Goal: Task Accomplishment & Management: Complete application form

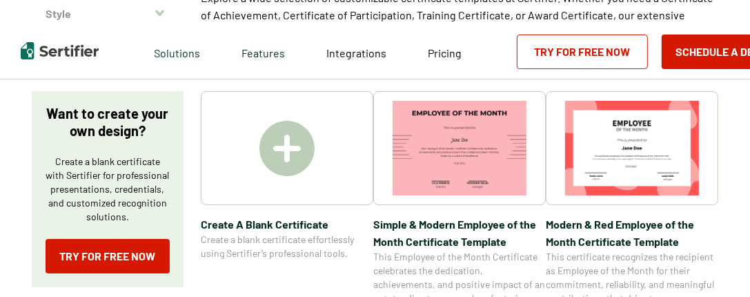
scroll to position [177, 0]
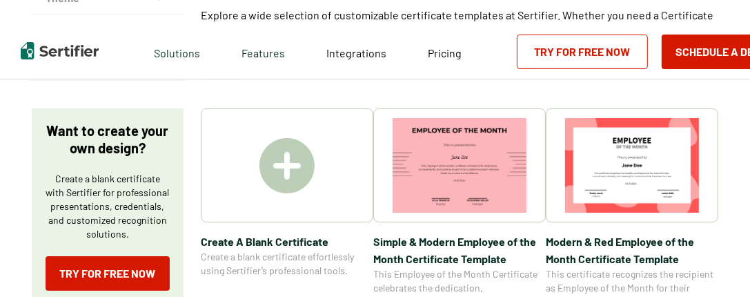
click at [279, 173] on img at bounding box center [286, 165] width 55 height 55
click at [297, 161] on img at bounding box center [286, 165] width 55 height 55
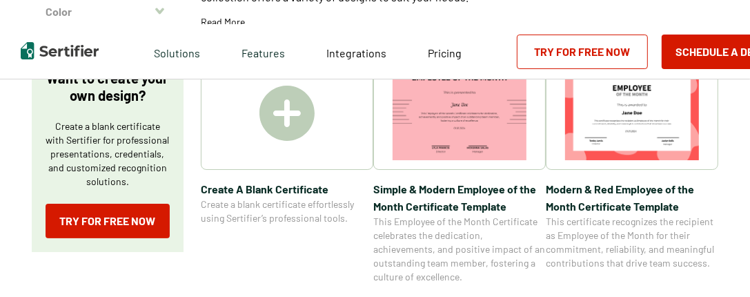
scroll to position [212, 0]
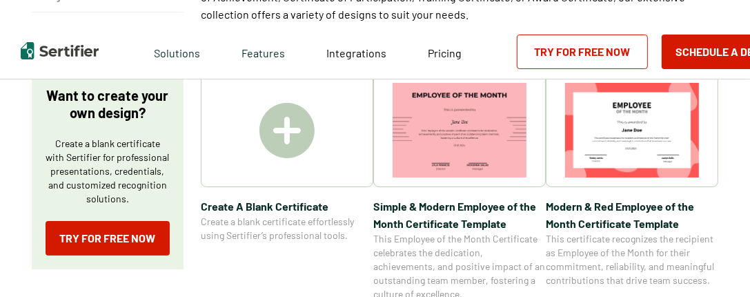
click at [284, 125] on img at bounding box center [286, 130] width 55 height 55
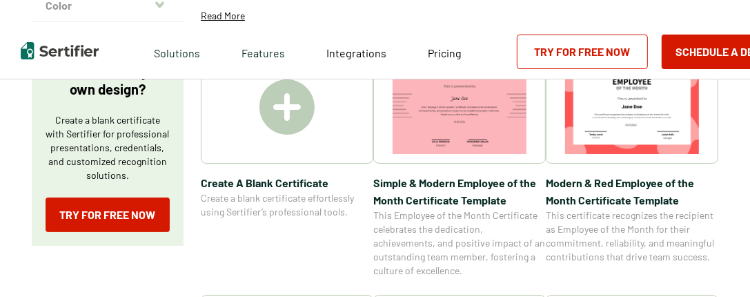
scroll to position [229, 0]
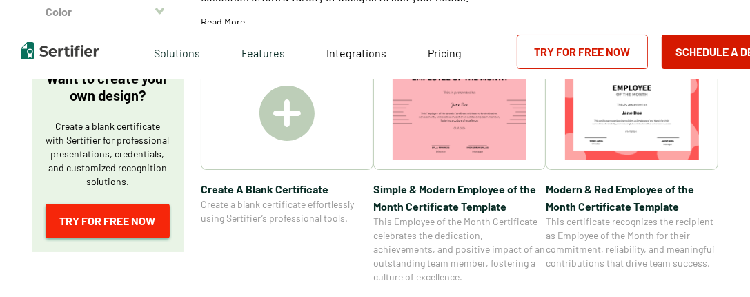
click at [101, 217] on link "Try for Free Now" at bounding box center [108, 221] width 124 height 35
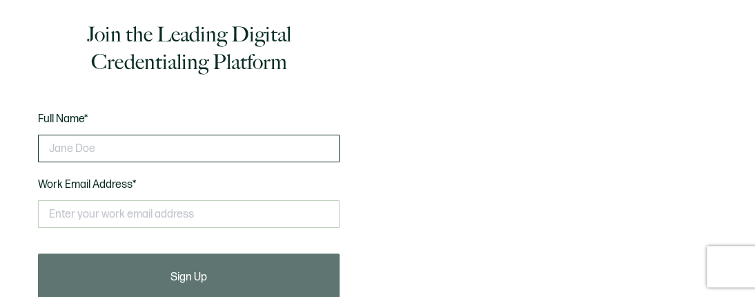
click at [126, 147] on input "text" at bounding box center [189, 149] width 302 height 28
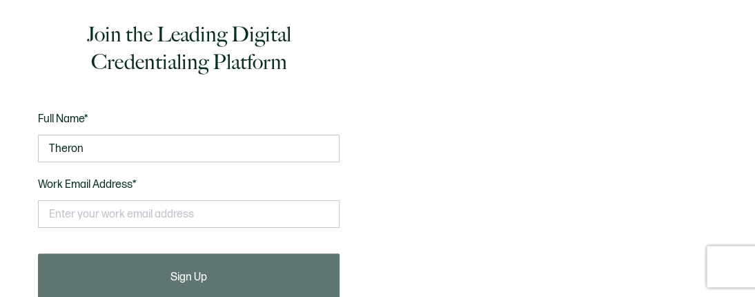
type input "Theron"
